Goal: Task Accomplishment & Management: Complete application form

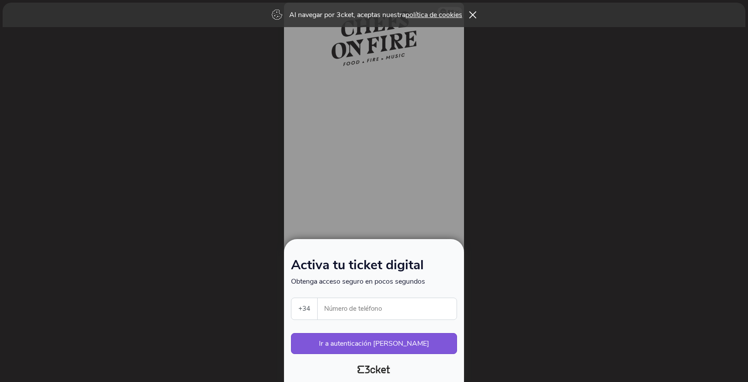
select select "34"
click at [333, 316] on input "Número de teléfono" at bounding box center [391, 308] width 132 height 21
type input "607751514"
click at [383, 344] on button "Ir a autenticación segura" at bounding box center [374, 343] width 166 height 21
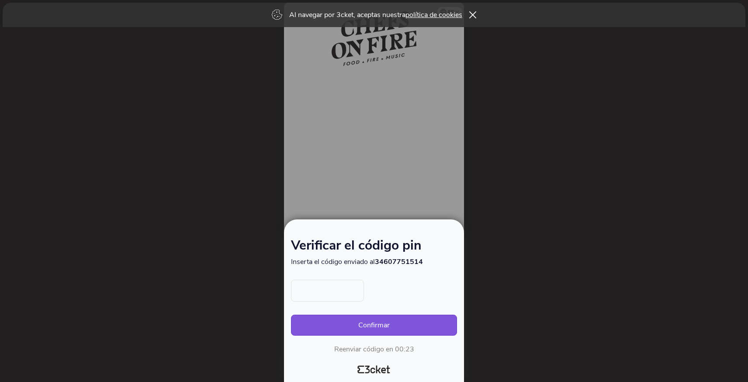
click at [312, 292] on input "text" at bounding box center [327, 291] width 73 height 22
type input "2114"
click at [372, 327] on button "Confirmar" at bounding box center [374, 325] width 166 height 21
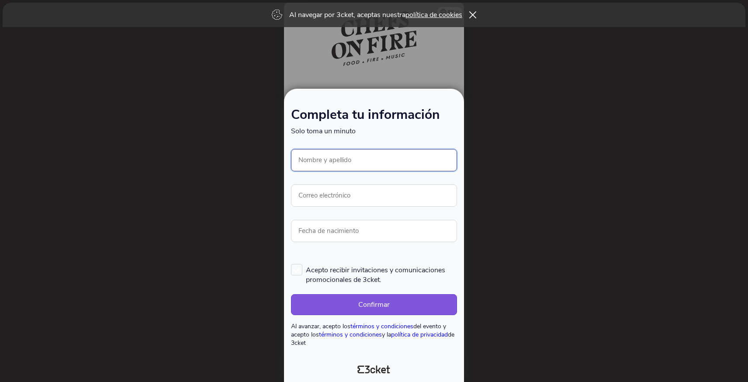
click at [312, 161] on input "Nombre y apellido" at bounding box center [374, 160] width 166 height 22
click at [305, 160] on input "Nombre y apellido" at bounding box center [374, 160] width 166 height 22
type input "[PERSON_NAME]"
click at [309, 196] on input "Correo electrónico" at bounding box center [374, 195] width 166 height 22
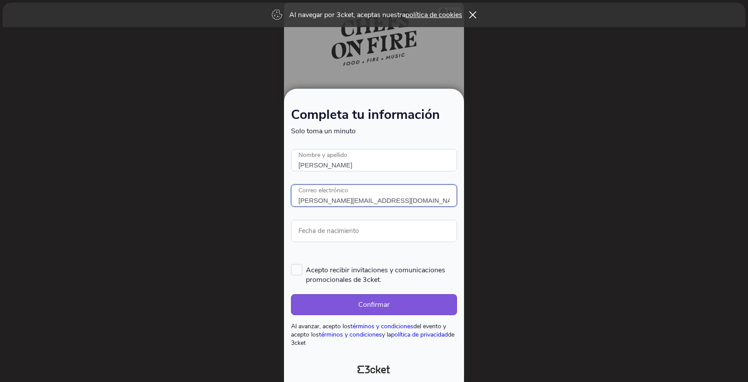
type input "granados@gastroplanet.es"
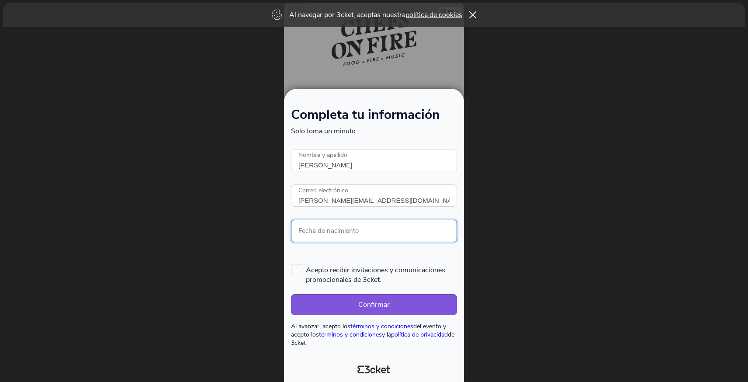
click at [312, 232] on input "Fecha de nacimiento" at bounding box center [374, 231] width 166 height 22
type input "16/11/965"
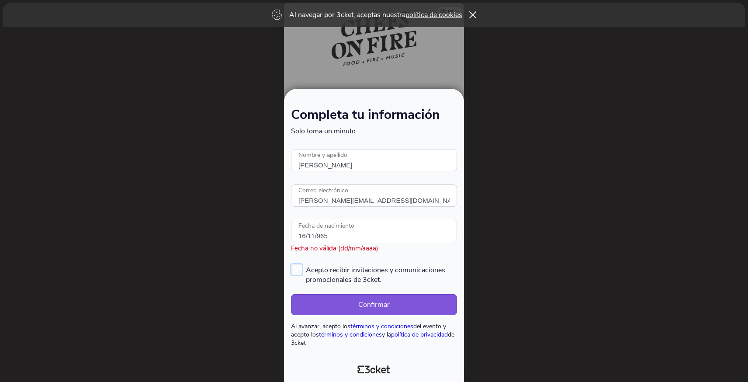
click at [297, 268] on label "Acepto recibir invitaciones y comunicaciones promocionales de 3cket." at bounding box center [374, 274] width 166 height 21
click at [292, 264] on input "Acepto recibir invitaciones y comunicaciones promocionales de 3cket." at bounding box center [291, 263] width 1 height 1
click at [296, 267] on label "Acepto recibir invitaciones y comunicaciones promocionales de 3cket." at bounding box center [374, 274] width 166 height 21
click at [292, 264] on input "Acepto recibir invitaciones y comunicaciones promocionales de 3cket." at bounding box center [291, 263] width 1 height 1
click at [382, 303] on button "Confirmar" at bounding box center [374, 304] width 166 height 21
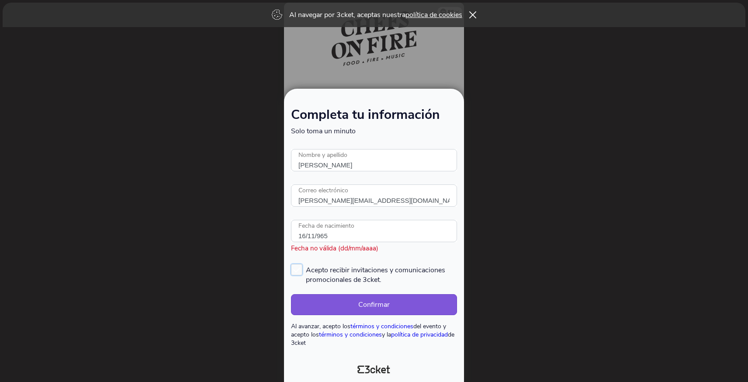
click at [298, 270] on label "Acepto recibir invitaciones y comunicaciones promocionales de 3cket." at bounding box center [374, 274] width 166 height 21
click at [292, 264] on input "Acepto recibir invitaciones y comunicaciones promocionales de 3cket." at bounding box center [291, 263] width 1 height 1
checkbox input "true"
click at [368, 305] on button "Confirmar" at bounding box center [374, 304] width 166 height 21
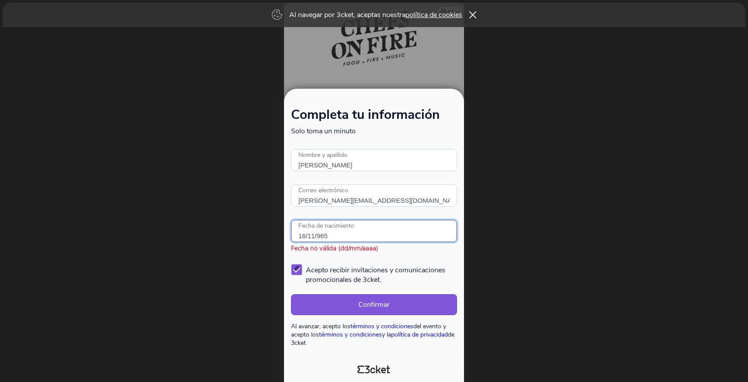
click at [342, 234] on input "16/11/965" at bounding box center [374, 231] width 166 height 22
type input "16/11/1965"
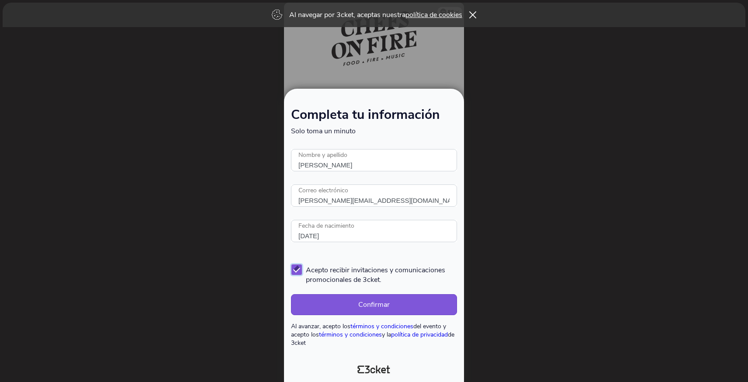
click at [299, 266] on label "Acepto recibir invitaciones y comunicaciones promocionales de 3cket." at bounding box center [374, 274] width 166 height 21
click at [292, 264] on input "Acepto recibir invitaciones y comunicaciones promocionales de 3cket." at bounding box center [291, 263] width 1 height 1
checkbox input "false"
click at [361, 299] on button "Confirmar" at bounding box center [374, 304] width 166 height 21
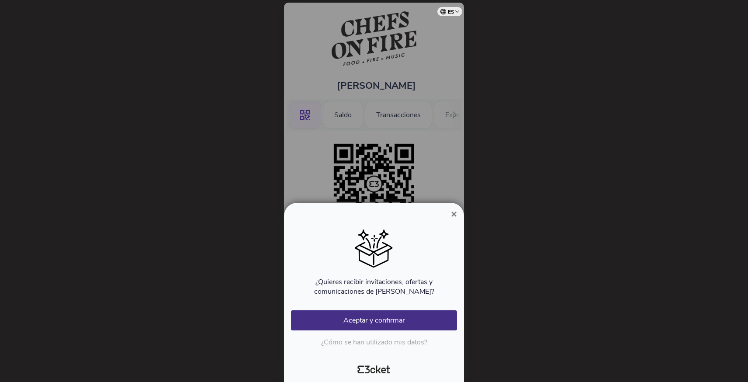
click at [454, 213] on span "×" at bounding box center [454, 214] width 6 height 12
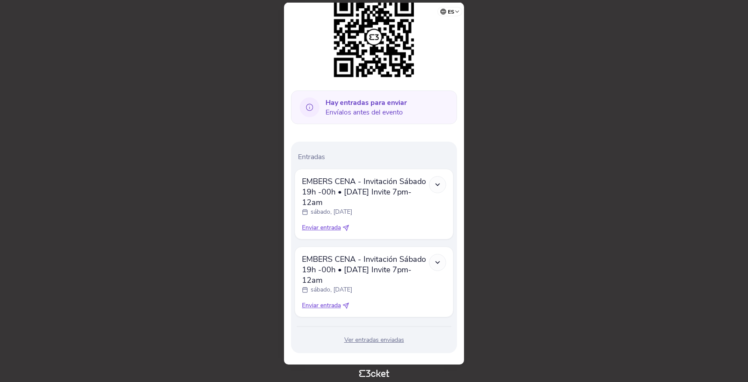
scroll to position [171, 0]
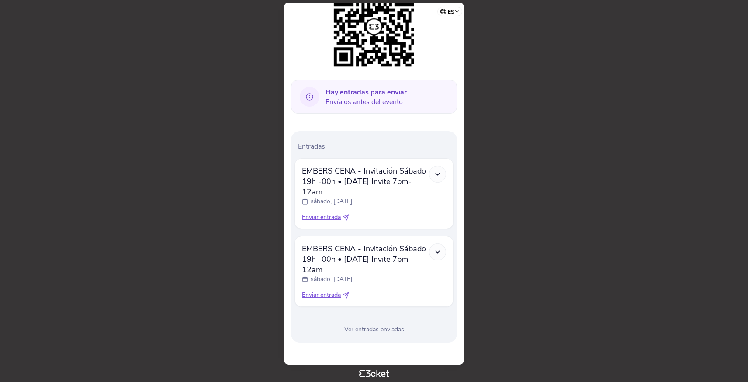
click at [434, 175] on icon at bounding box center [437, 173] width 7 height 7
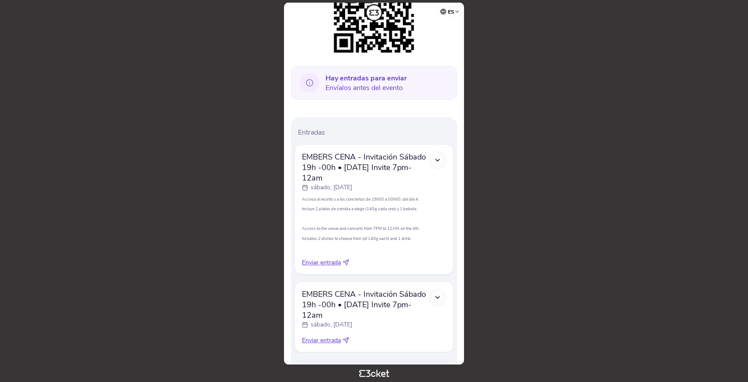
click at [319, 267] on span "Enviar entrada" at bounding box center [321, 262] width 39 height 9
select select "34"
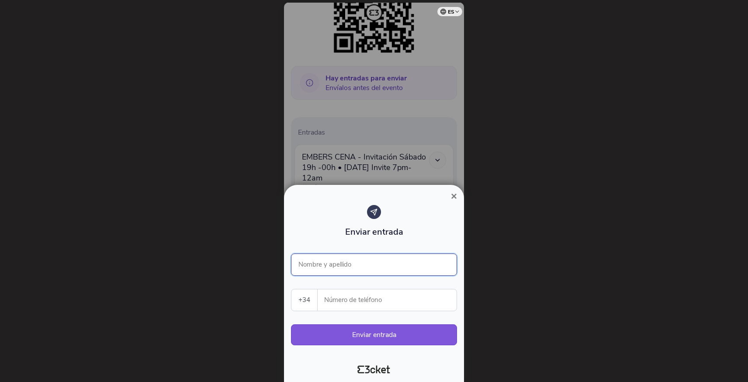
click at [326, 270] on input "Nombre y apellido" at bounding box center [374, 264] width 166 height 22
type input "[PERSON_NAME]"
type input "607751514"
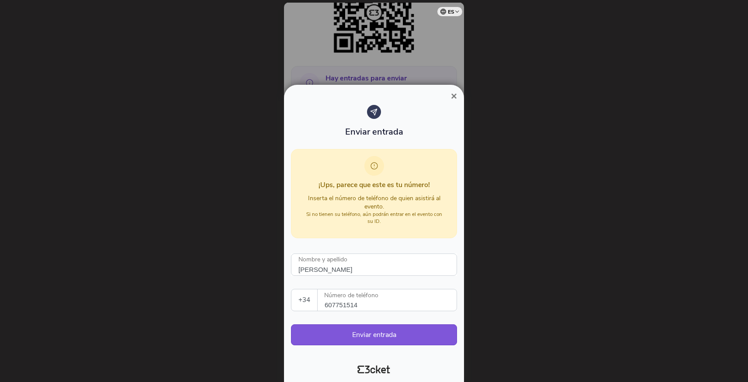
click at [454, 96] on span "×" at bounding box center [454, 96] width 6 height 12
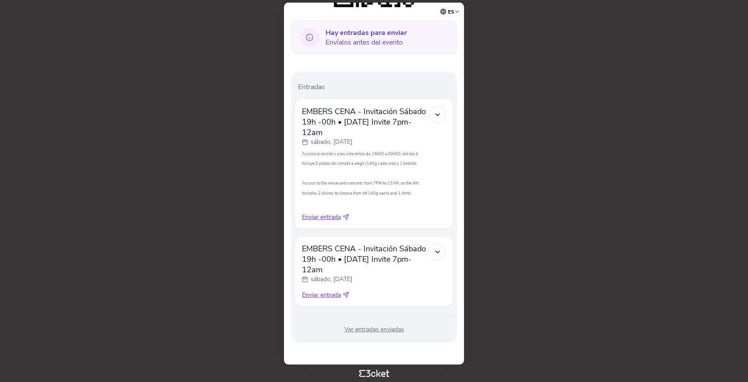
scroll to position [231, 0]
click at [371, 332] on div "Ver entradas enviadas" at bounding box center [374, 329] width 159 height 9
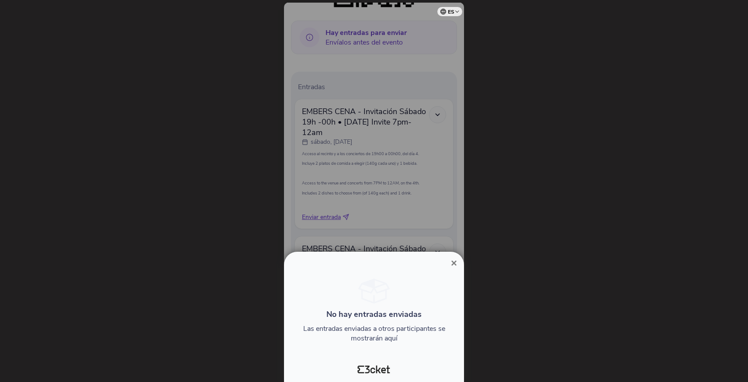
click at [453, 261] on span "×" at bounding box center [454, 263] width 6 height 12
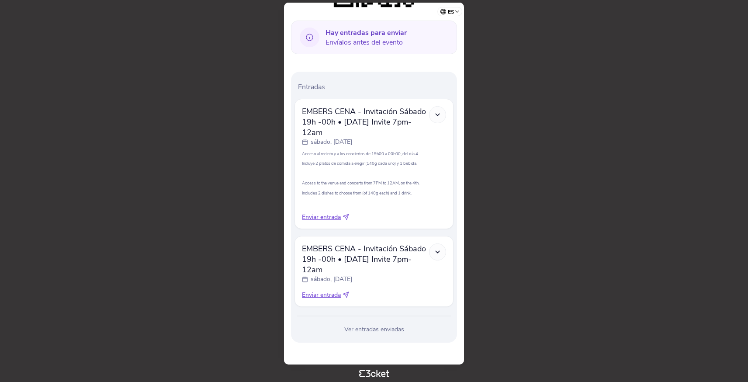
click at [348, 215] on icon at bounding box center [346, 217] width 6 height 6
select select "34"
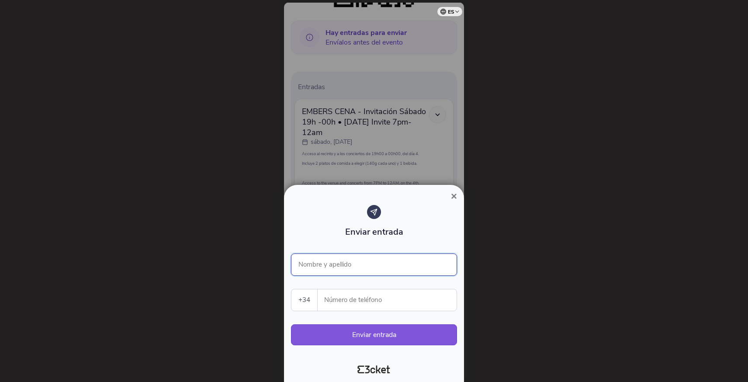
click at [314, 271] on input "Nombre y apellido" at bounding box center [374, 264] width 166 height 22
type input "SONIA HERNANDEZ GONZALEZ"
click at [327, 301] on input "Número de teléfono" at bounding box center [391, 299] width 132 height 21
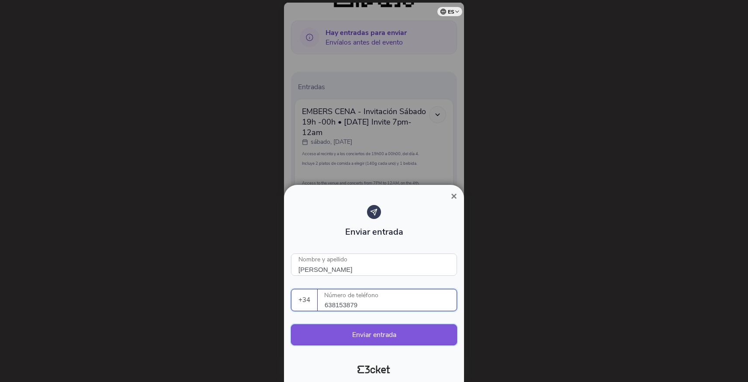
type input "638153879"
click at [368, 334] on button "Enviar entrada" at bounding box center [374, 334] width 166 height 21
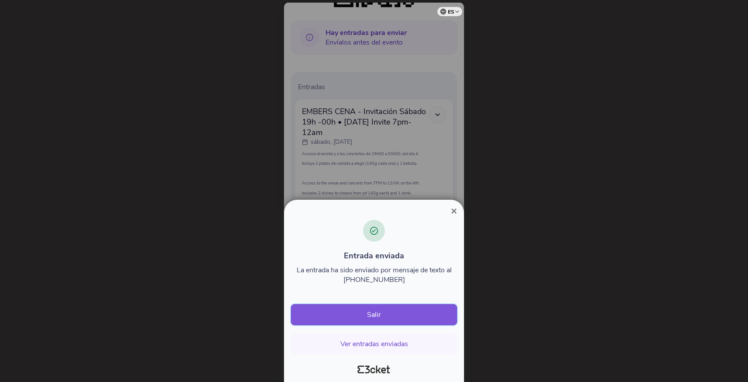
click at [389, 314] on button "Salir" at bounding box center [374, 314] width 166 height 21
